Goal: Task Accomplishment & Management: Understand process/instructions

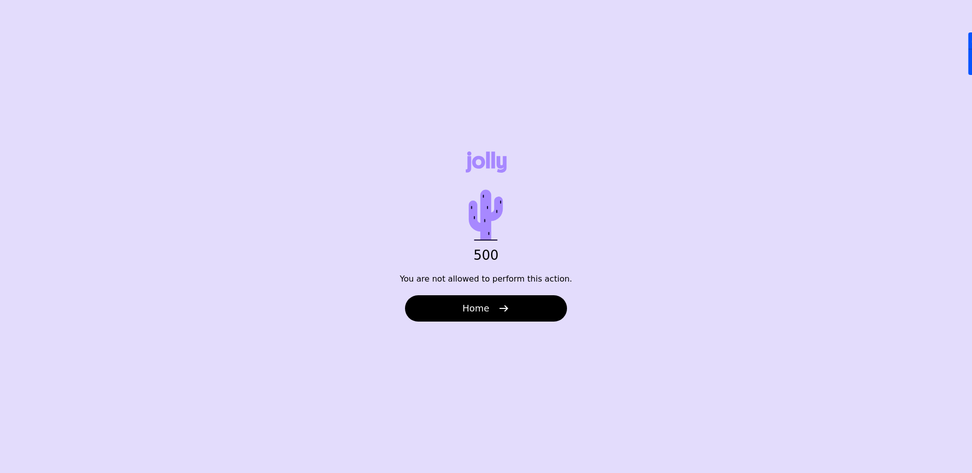
click at [491, 309] on button "Home" at bounding box center [486, 308] width 162 height 26
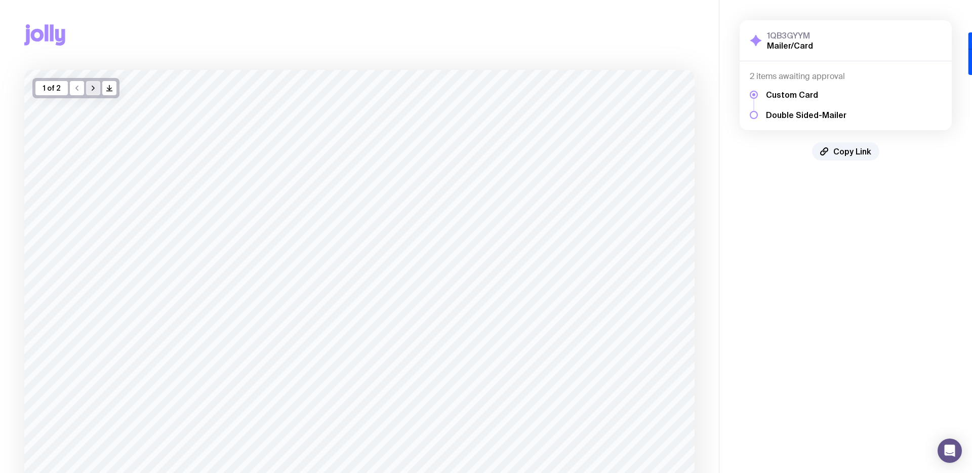
click at [93, 86] on icon "button" at bounding box center [93, 88] width 8 height 8
click at [73, 88] on icon "button" at bounding box center [77, 87] width 8 height 8
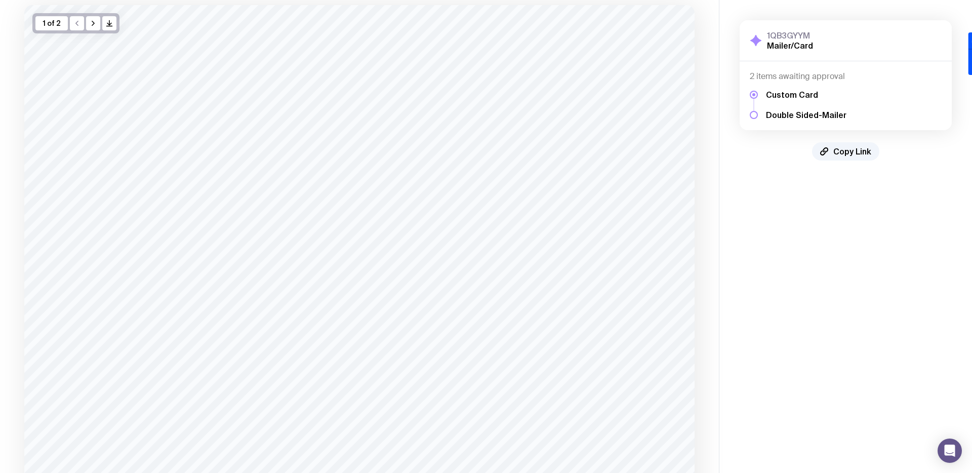
scroll to position [170, 0]
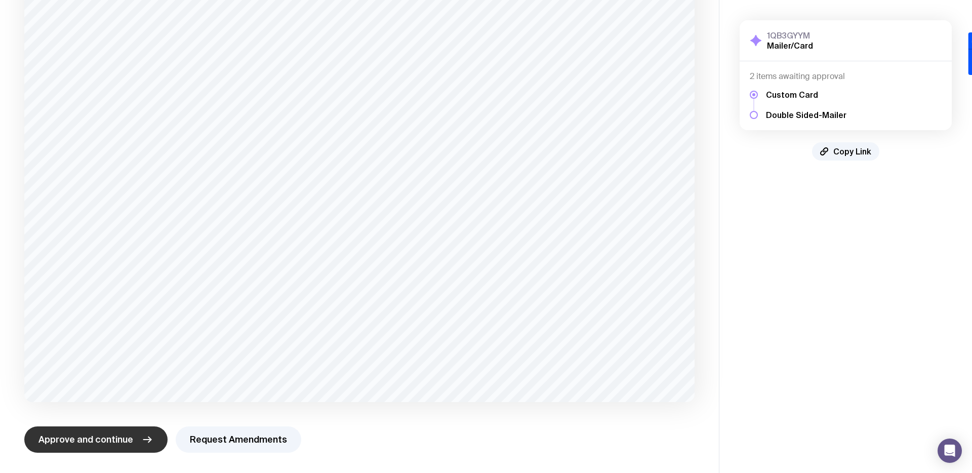
click at [118, 439] on span "Approve and continue" at bounding box center [85, 439] width 95 height 12
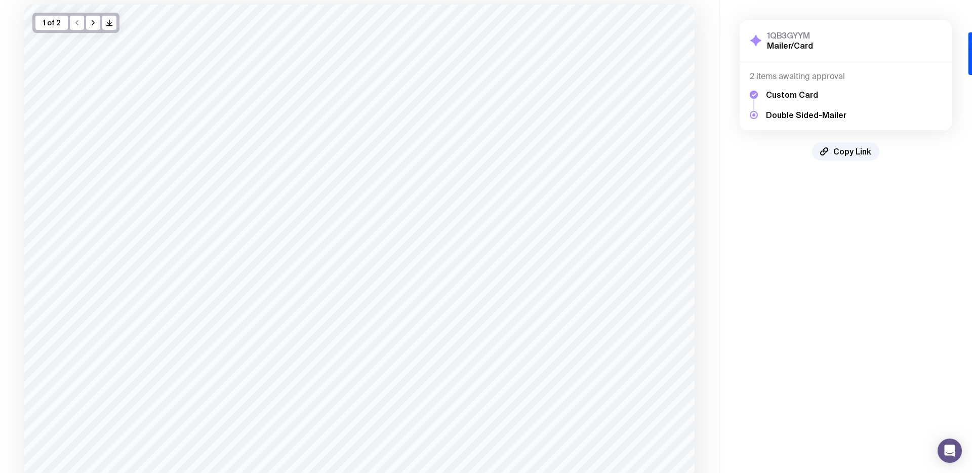
scroll to position [54, 0]
click at [93, 35] on icon "button" at bounding box center [93, 34] width 8 height 8
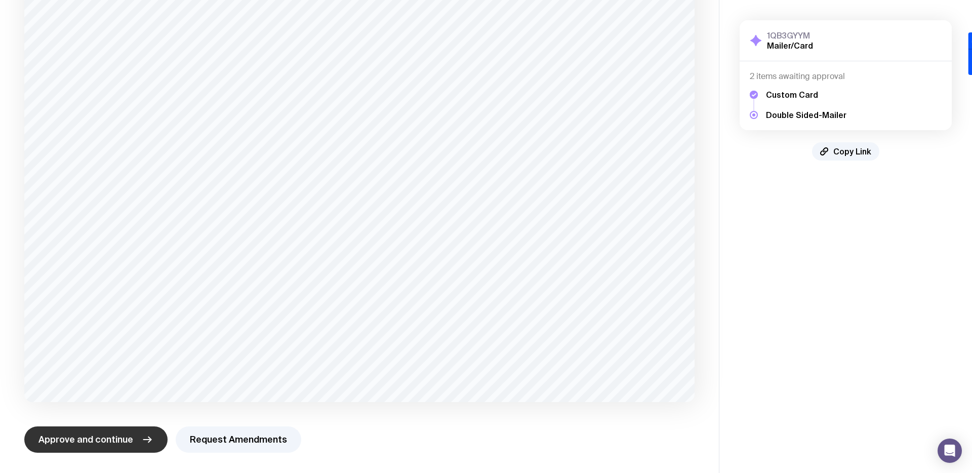
click at [102, 439] on span "Approve and continue" at bounding box center [85, 439] width 95 height 12
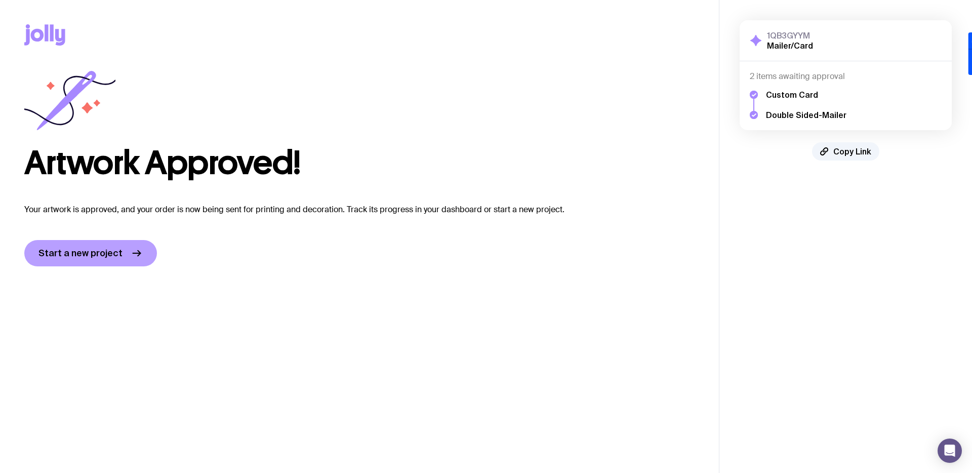
click at [97, 261] on link "Start a new project" at bounding box center [90, 253] width 133 height 26
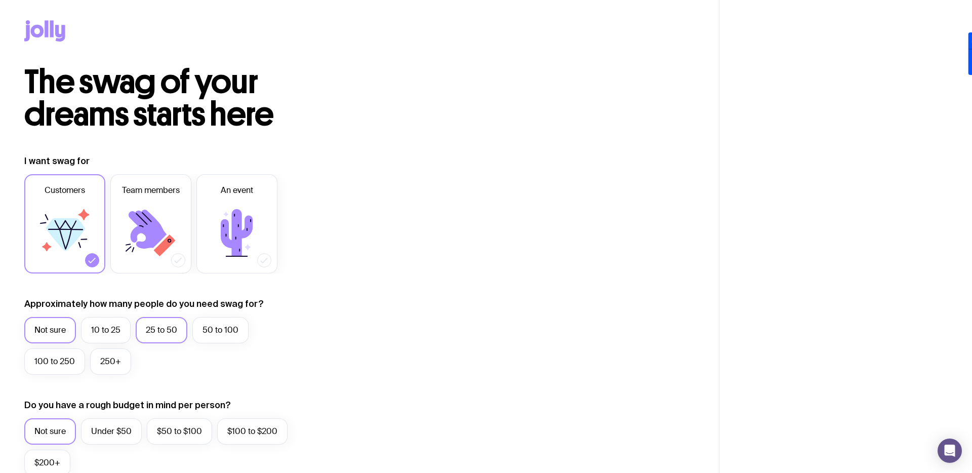
click at [170, 327] on label "25 to 50" at bounding box center [162, 330] width 52 height 26
click at [0, 0] on input "25 to 50" at bounding box center [0, 0] width 0 height 0
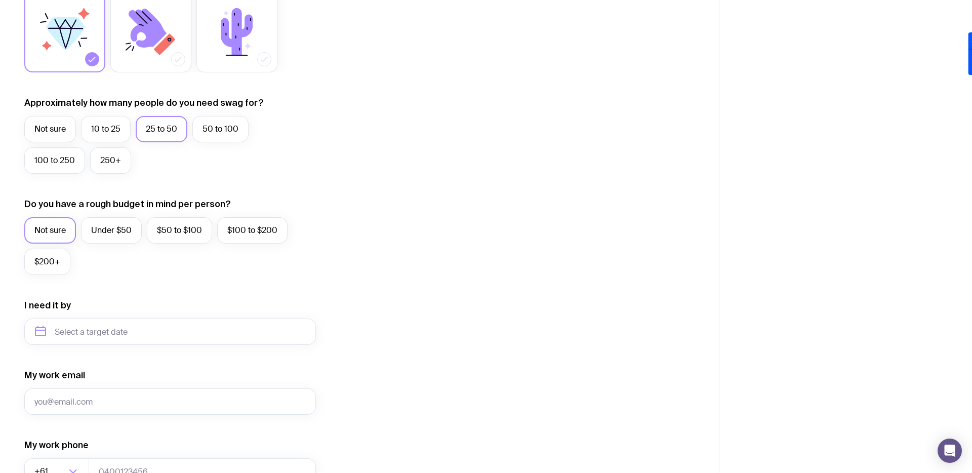
scroll to position [388, 0]
